Goal: Navigation & Orientation: Find specific page/section

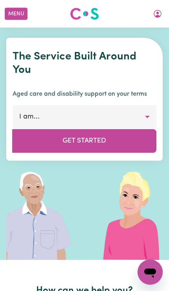
click at [17, 17] on button "Menu" at bounding box center [16, 14] width 23 height 12
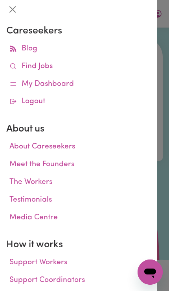
click at [17, 67] on icon at bounding box center [12, 66] width 7 height 7
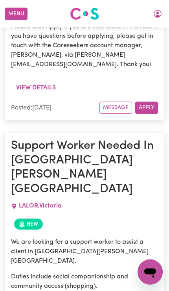
scroll to position [511, 0]
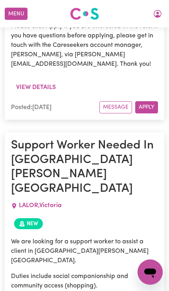
click at [161, 7] on button "My Account" at bounding box center [158, 13] width 17 height 13
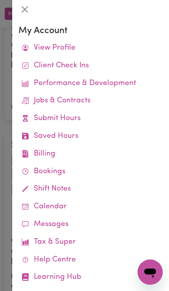
click at [0, 0] on icon at bounding box center [0, 0] width 0 height 0
click at [6, 179] on div at bounding box center [84, 145] width 169 height 291
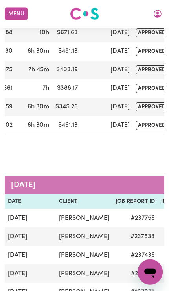
scroll to position [203, 0]
click at [16, 13] on button "Menu" at bounding box center [16, 14] width 23 height 12
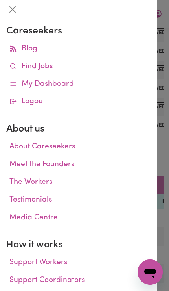
click at [150, 73] on link "Find Jobs" at bounding box center [78, 67] width 145 height 18
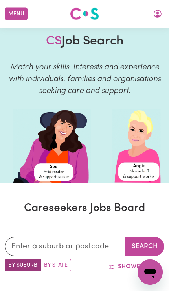
click at [161, 11] on icon "My Account" at bounding box center [157, 13] width 9 height 9
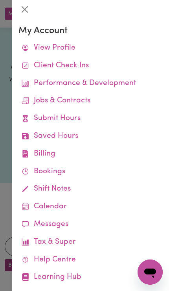
click at [113, 100] on link "Jobs & Contracts" at bounding box center [91, 101] width 145 height 18
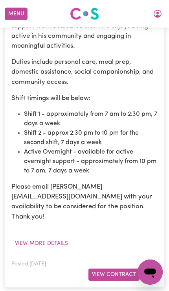
scroll to position [351, 0]
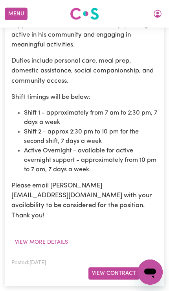
click at [11, 10] on button "Menu" at bounding box center [16, 14] width 23 height 12
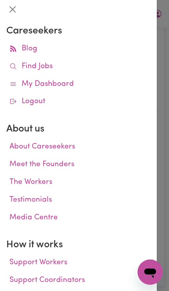
click at [12, 69] on icon at bounding box center [12, 66] width 7 height 7
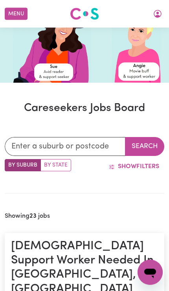
scroll to position [211, 0]
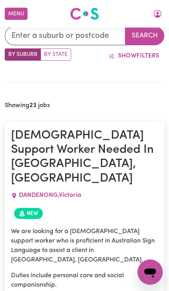
click at [13, 17] on button "Menu" at bounding box center [16, 14] width 23 height 12
